Goal: Task Accomplishment & Management: Use online tool/utility

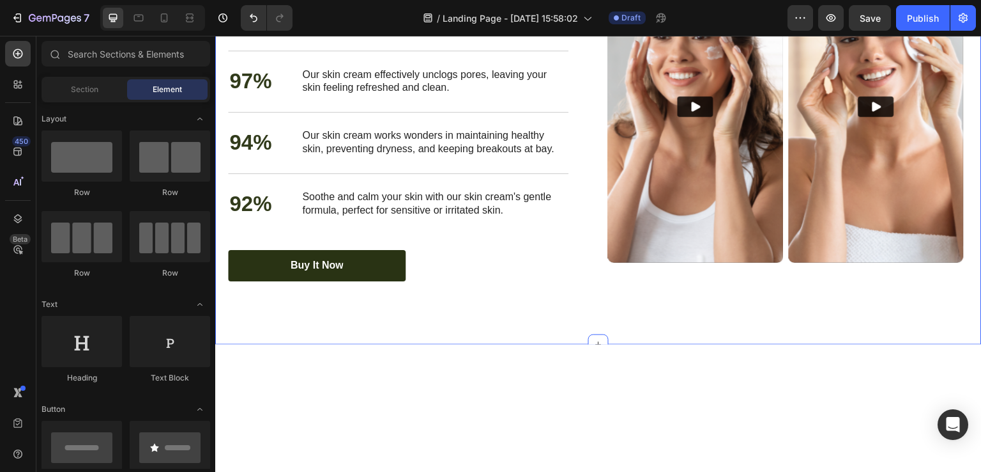
scroll to position [1773, 0]
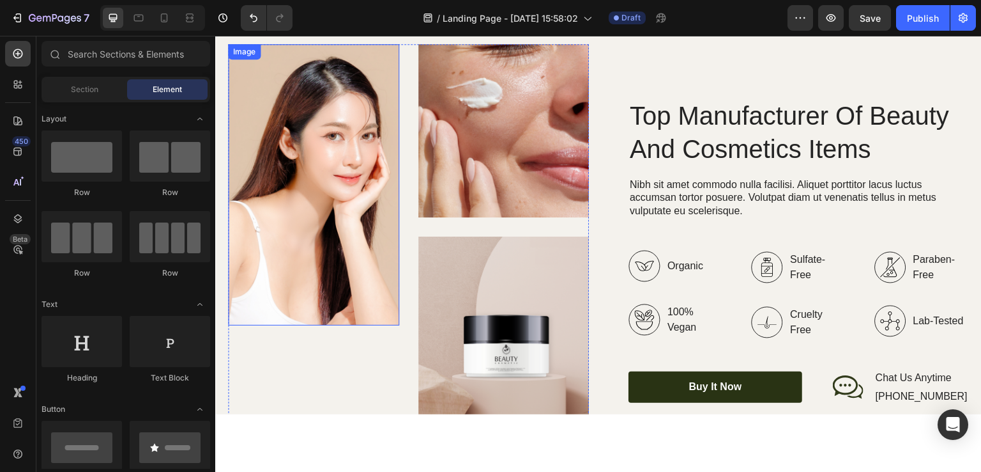
click at [339, 171] on img at bounding box center [313, 185] width 171 height 282
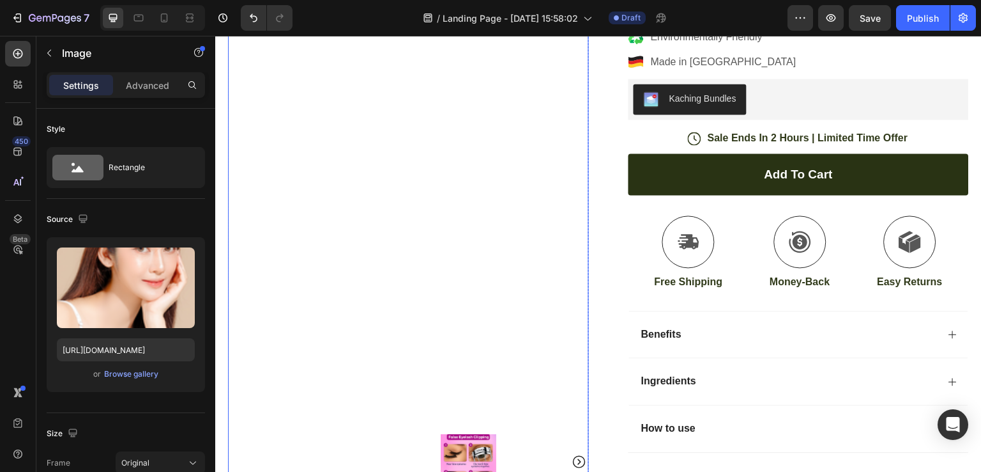
scroll to position [0, 0]
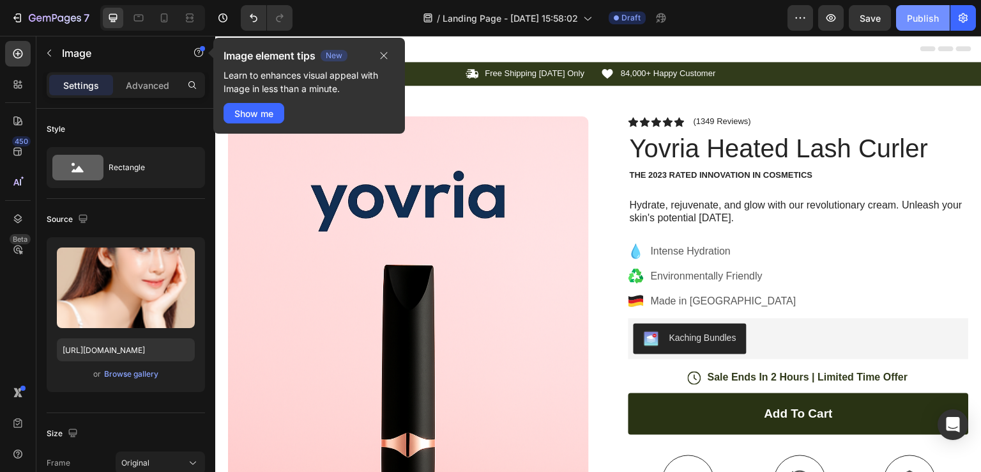
click at [914, 23] on div "Publish" at bounding box center [923, 18] width 32 height 13
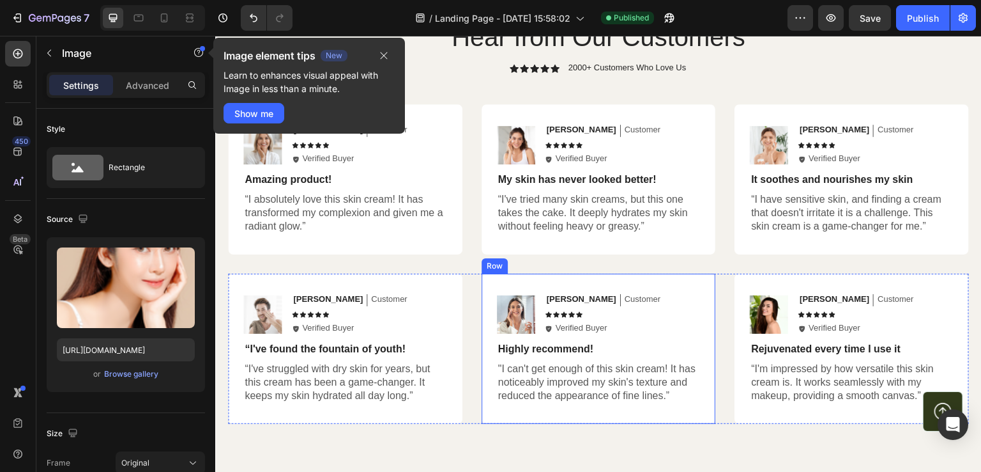
scroll to position [3621, 0]
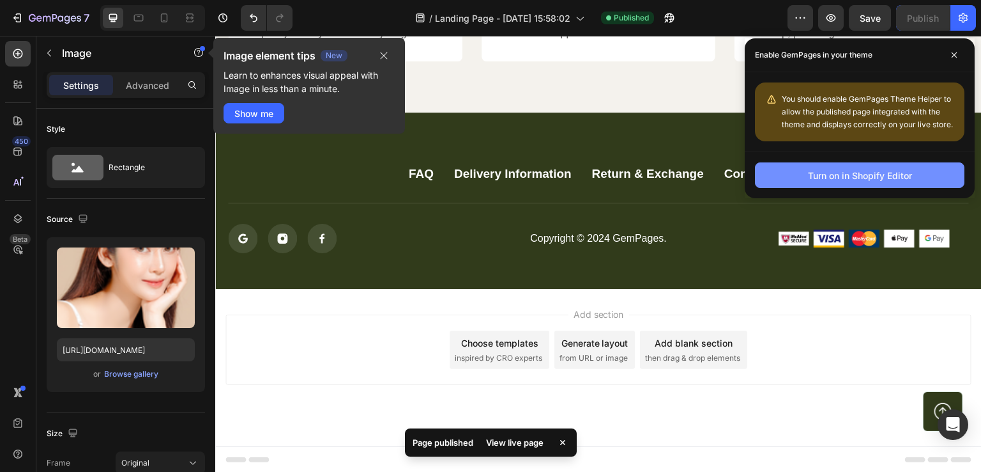
click at [825, 180] on div "Turn on in Shopify Editor" at bounding box center [860, 175] width 104 height 13
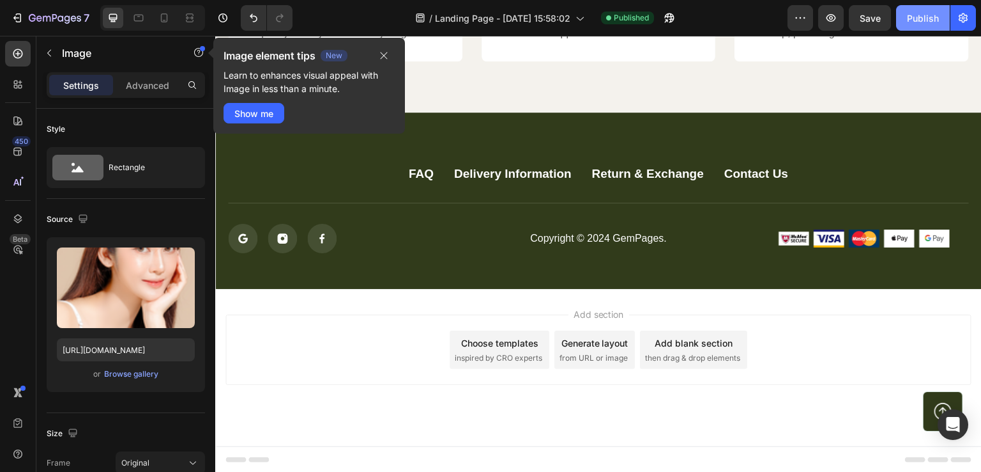
click at [936, 21] on div "Publish" at bounding box center [923, 18] width 32 height 13
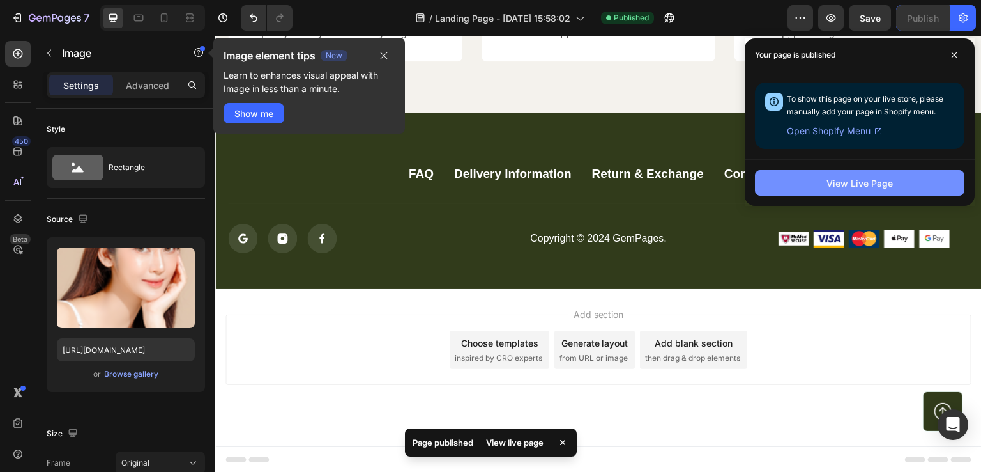
click at [838, 187] on div "View Live Page" at bounding box center [860, 182] width 66 height 13
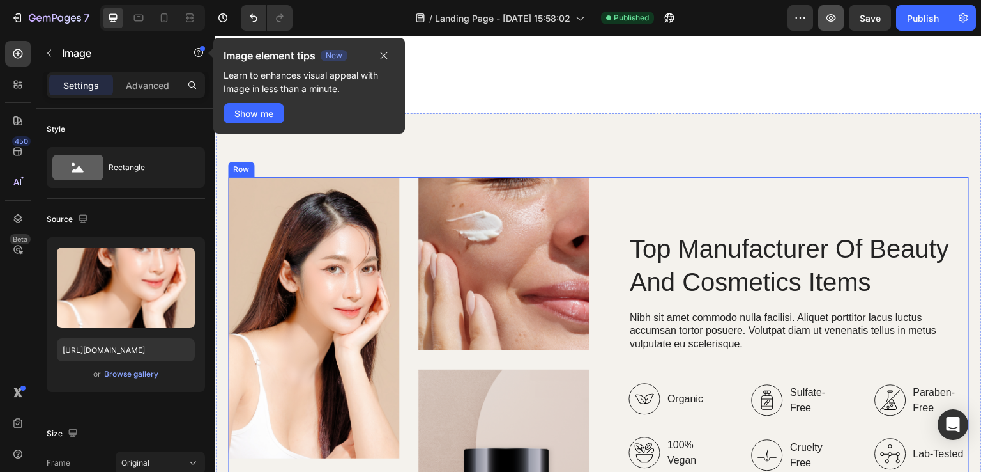
scroll to position [1576, 0]
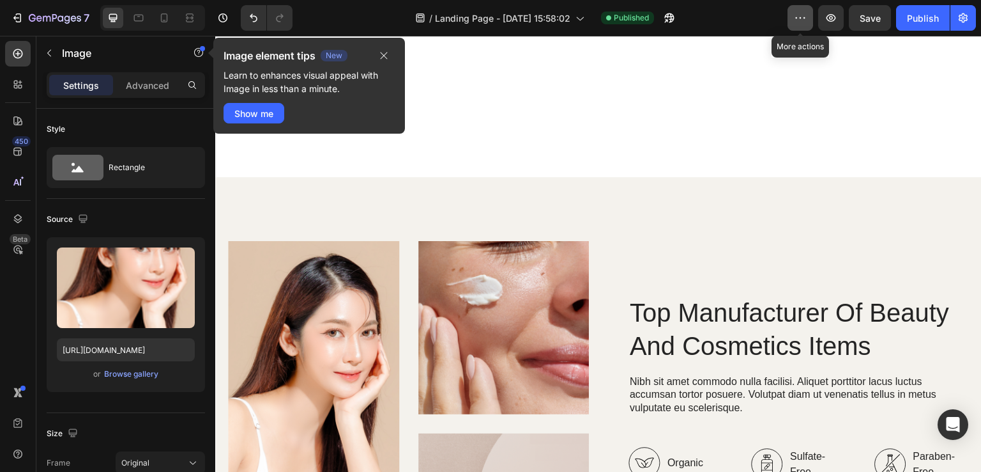
click at [798, 17] on icon "button" at bounding box center [800, 18] width 13 height 13
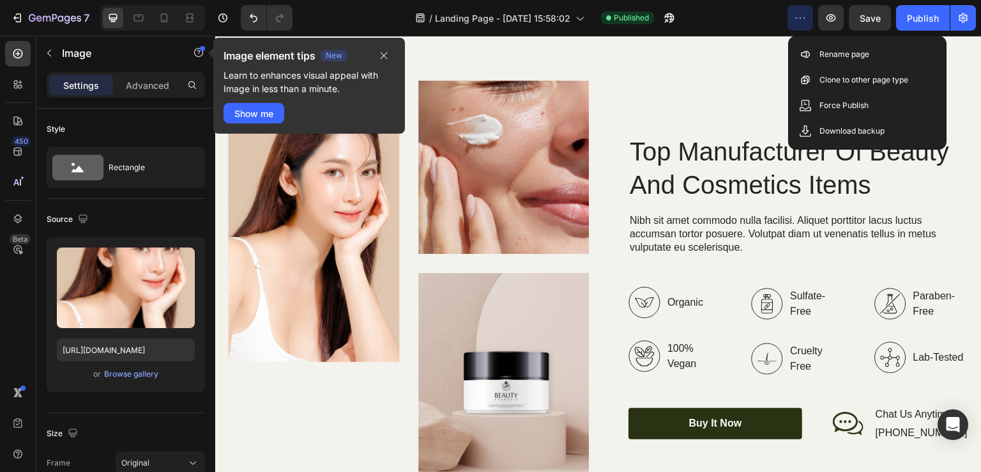
drag, startPoint x: 798, startPoint y: 17, endPoint x: 495, endPoint y: 66, distance: 307.4
click at [798, 17] on icon "button" at bounding box center [800, 18] width 13 height 13
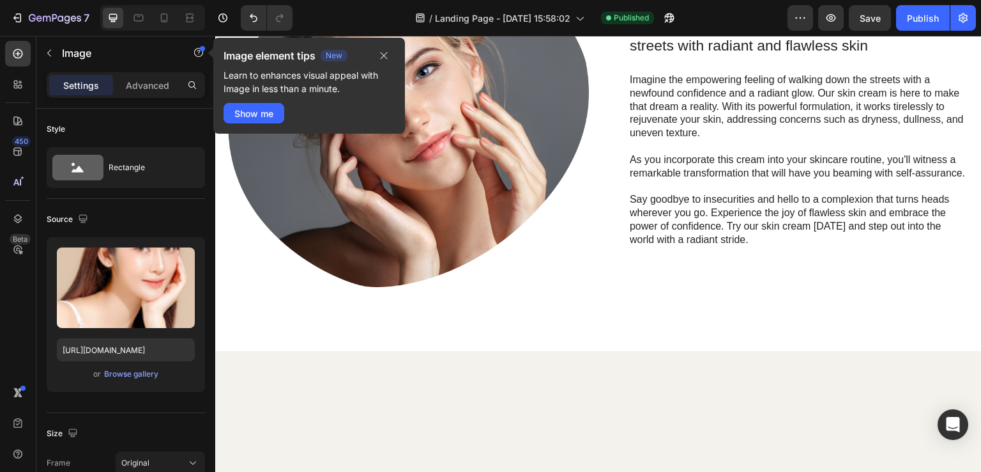
scroll to position [1065, 0]
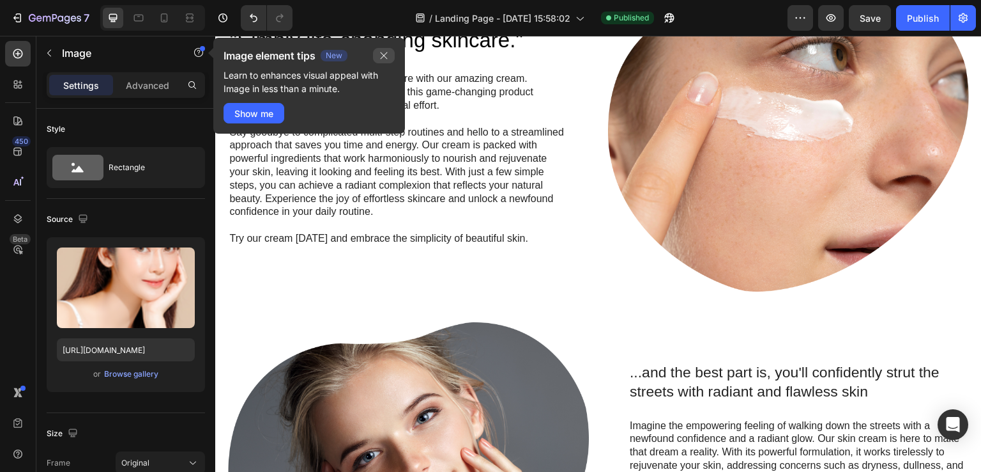
click at [388, 50] on icon "button" at bounding box center [384, 55] width 10 height 10
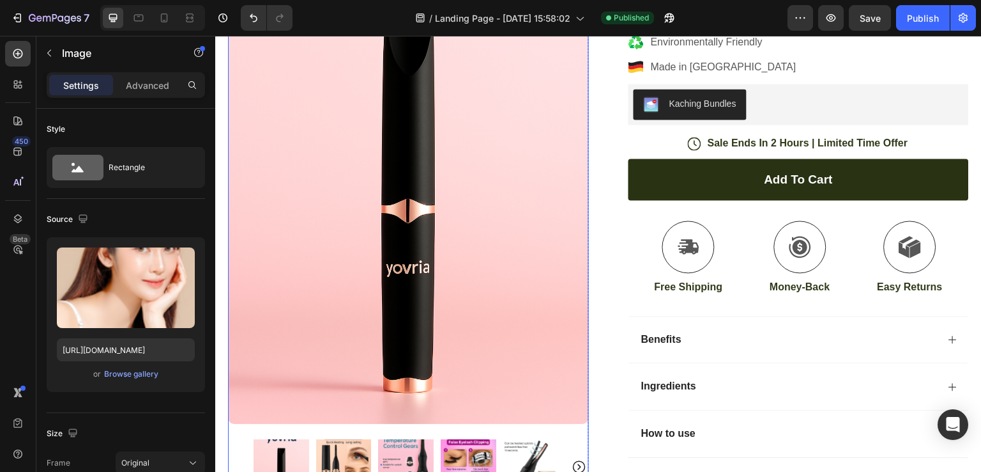
scroll to position [0, 0]
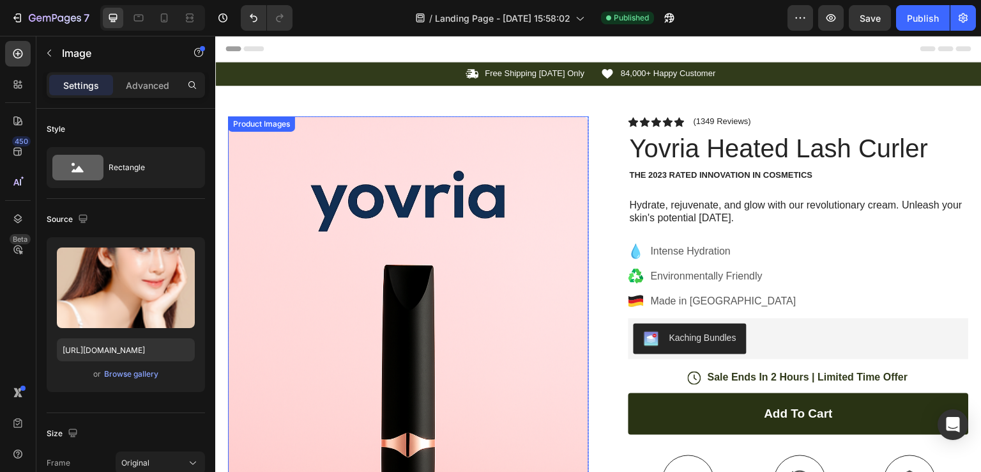
click at [445, 323] on img at bounding box center [408, 387] width 361 height 542
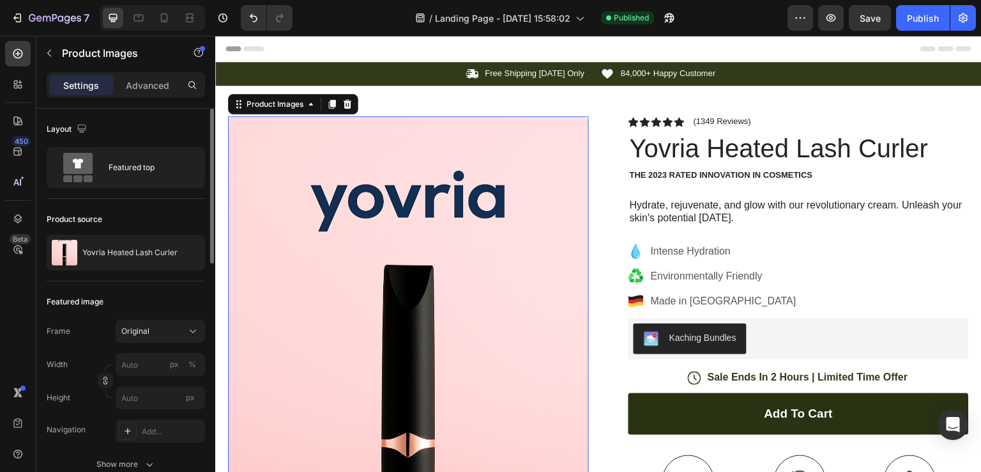
click at [88, 229] on div "Product source Yovria Heated Lash Curler" at bounding box center [126, 240] width 158 height 82
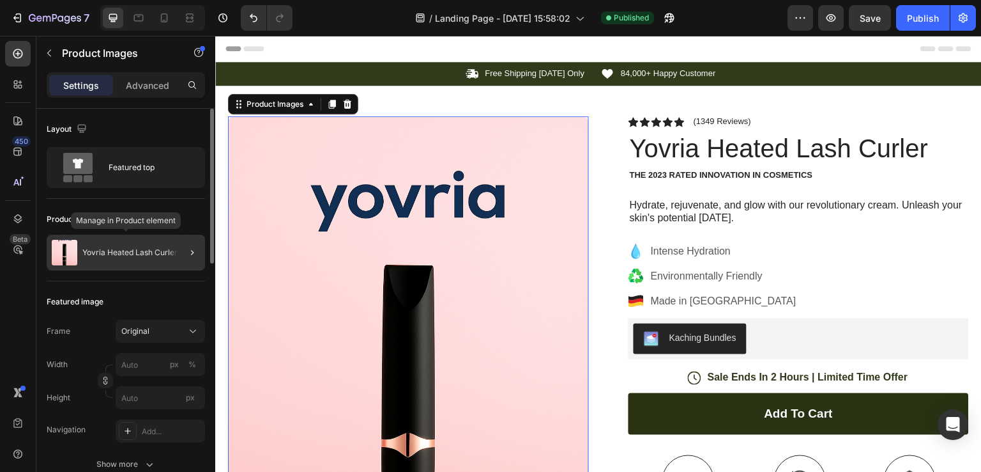
click at [90, 239] on div "Yovria Heated Lash Curler" at bounding box center [126, 252] width 158 height 36
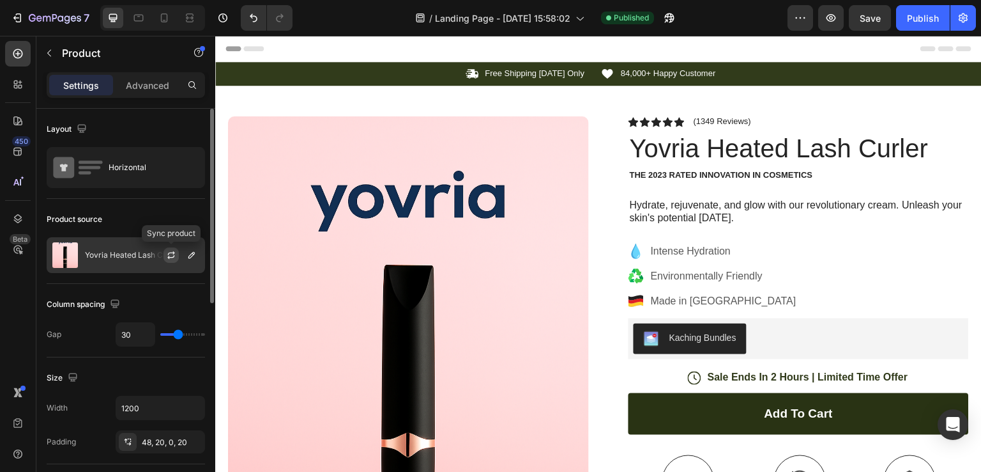
click at [174, 256] on icon "button" at bounding box center [170, 257] width 7 height 4
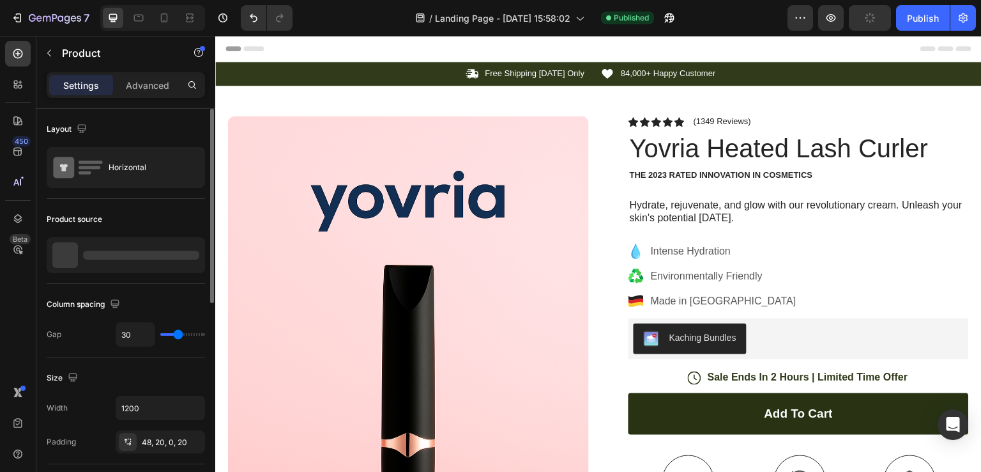
click at [187, 256] on div at bounding box center [141, 254] width 116 height 9
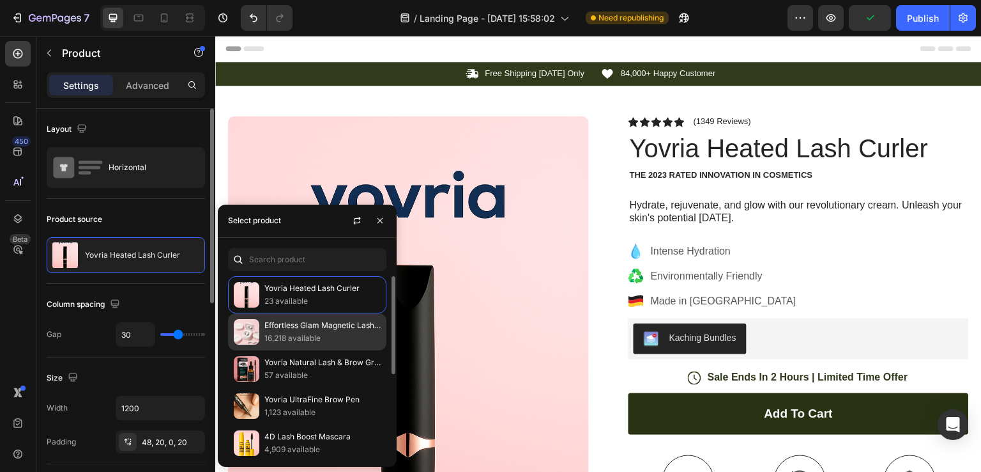
click at [300, 317] on div "Effortless Glam Magnetic Lashes™ 16,218 available" at bounding box center [307, 331] width 158 height 37
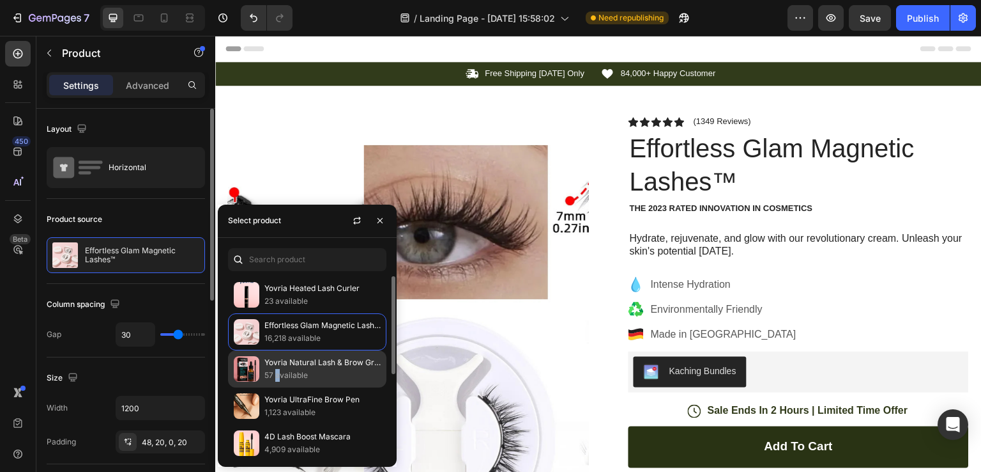
click at [277, 377] on p "57 available" at bounding box center [323, 375] width 116 height 13
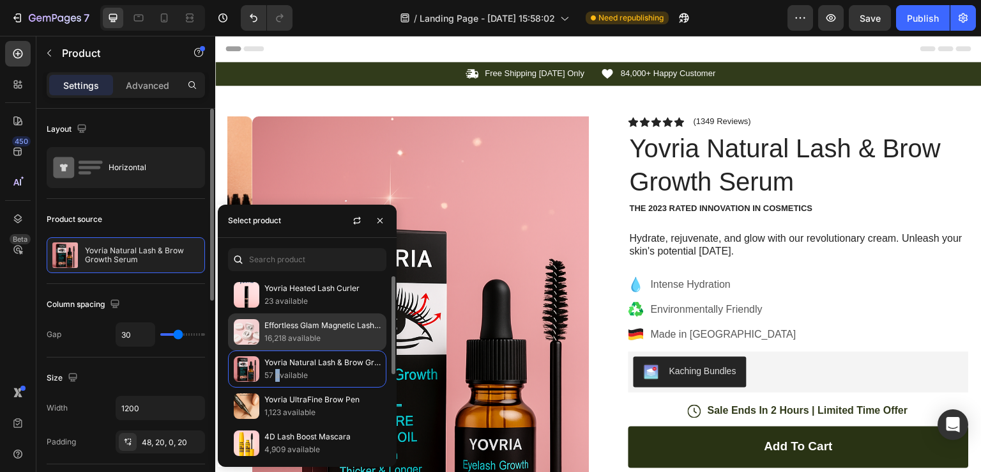
click at [256, 333] on img at bounding box center [247, 332] width 26 height 26
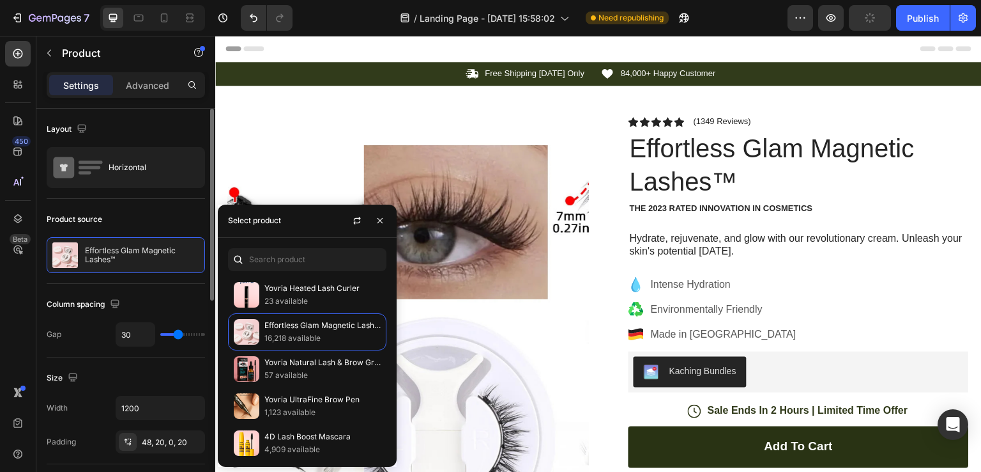
click at [919, 31] on div "7 / Landing Page - [DATE] 15:58:02 Need republishing Preview Publish" at bounding box center [490, 18] width 981 height 36
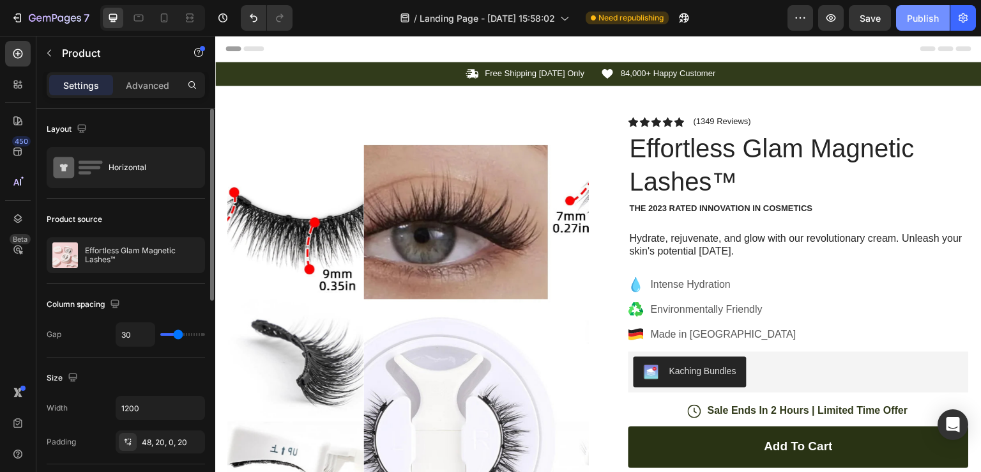
click at [926, 24] on button "Publish" at bounding box center [923, 18] width 54 height 26
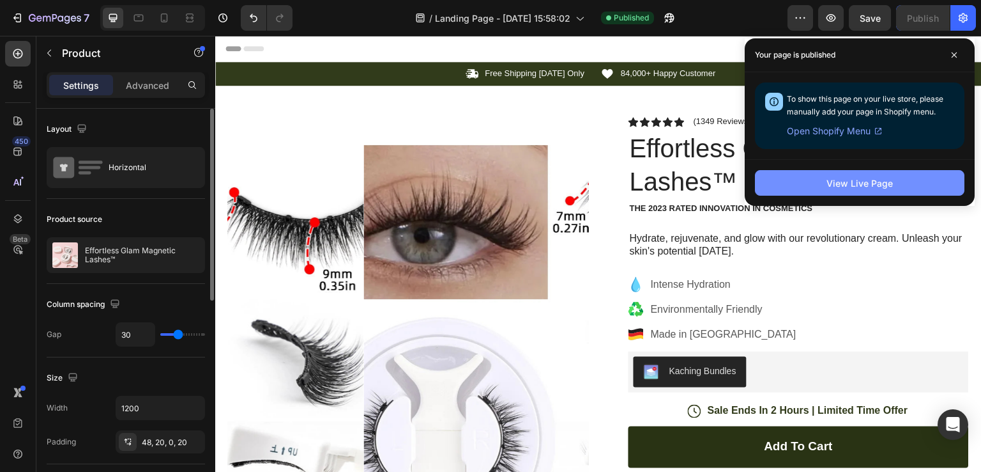
click at [900, 177] on button "View Live Page" at bounding box center [860, 183] width 210 height 26
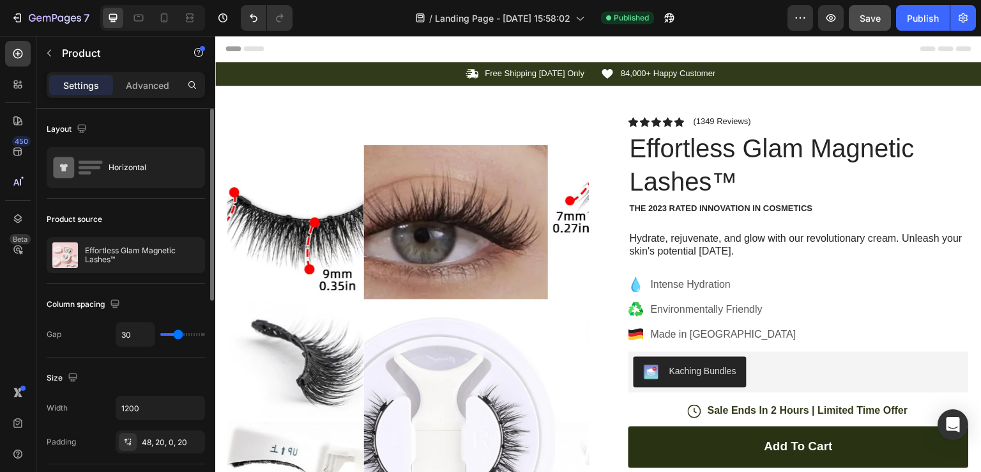
click at [871, 22] on span "Save" at bounding box center [870, 18] width 21 height 11
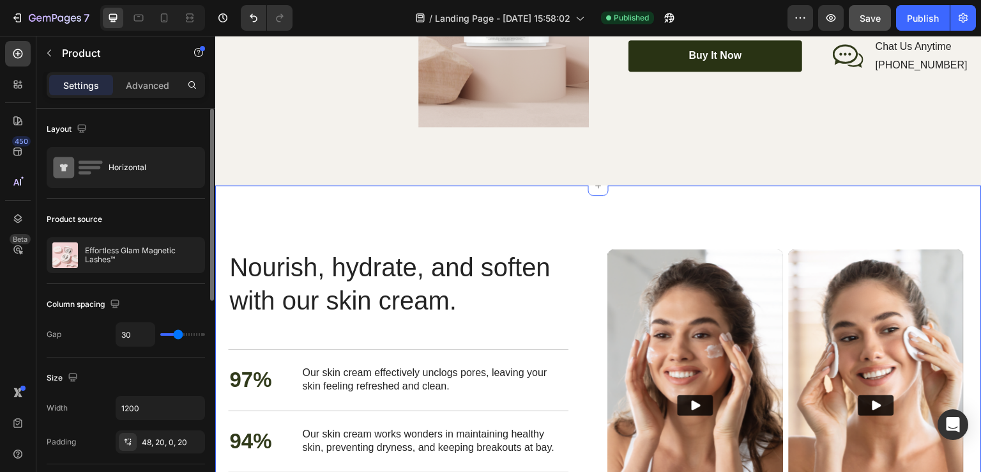
scroll to position [1725, 0]
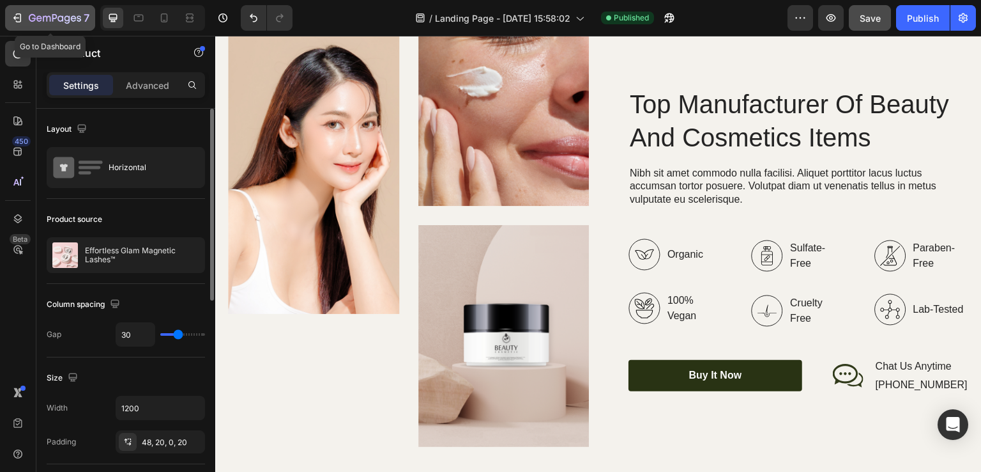
click at [12, 10] on div "7" at bounding box center [50, 17] width 79 height 15
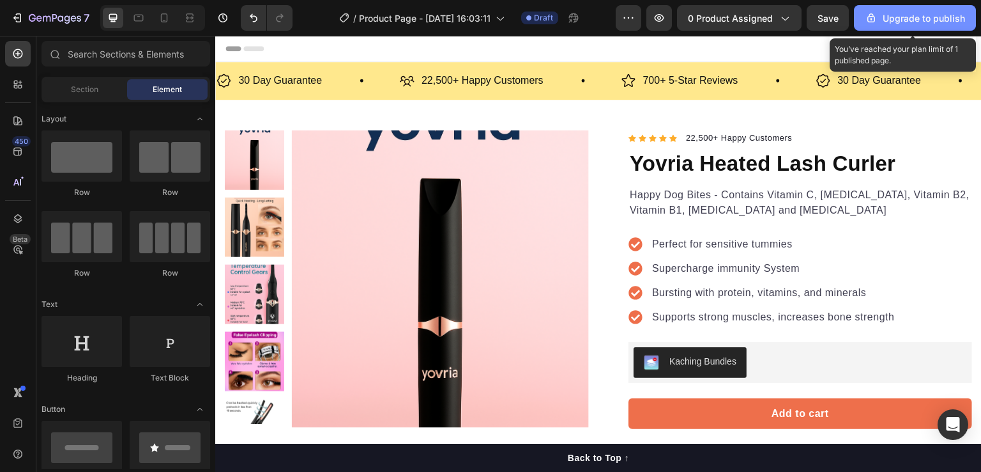
click at [877, 24] on icon "button" at bounding box center [871, 18] width 13 height 13
